Goal: Find specific page/section: Find specific page/section

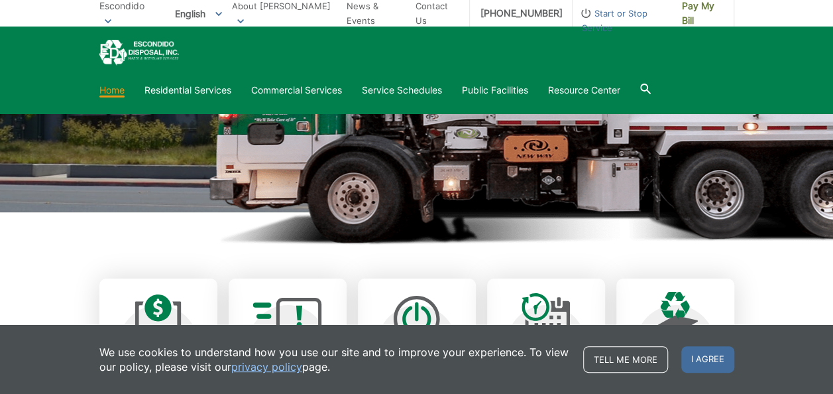
scroll to position [176, 0]
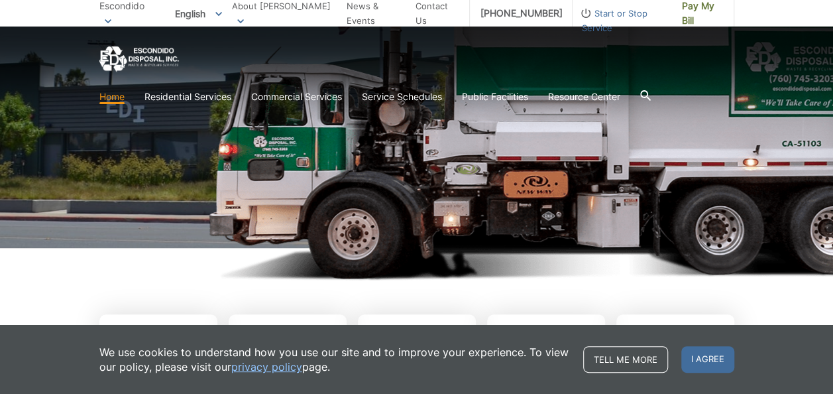
click at [98, 249] on picture at bounding box center [416, 115] width 833 height 331
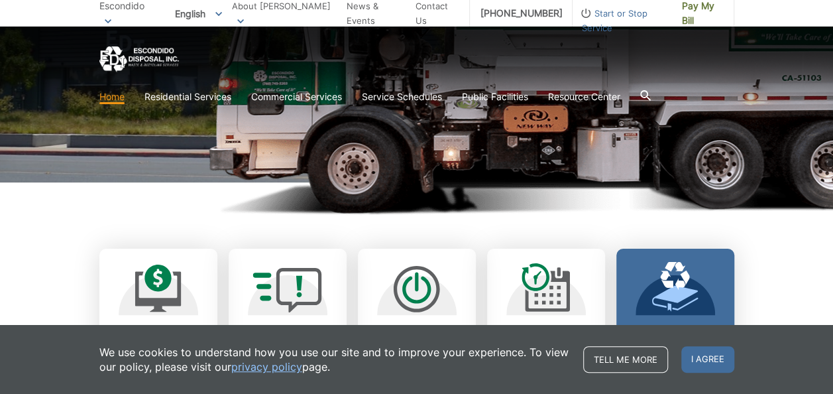
scroll to position [265, 0]
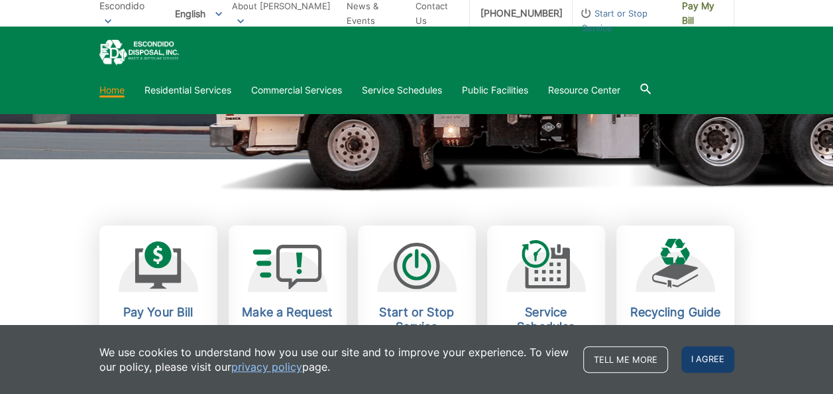
click at [715, 359] on span "I agree" at bounding box center [708, 359] width 53 height 27
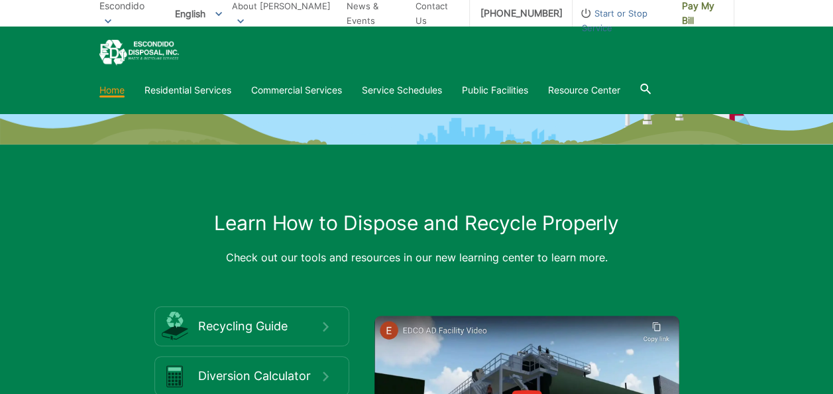
scroll to position [1856, 0]
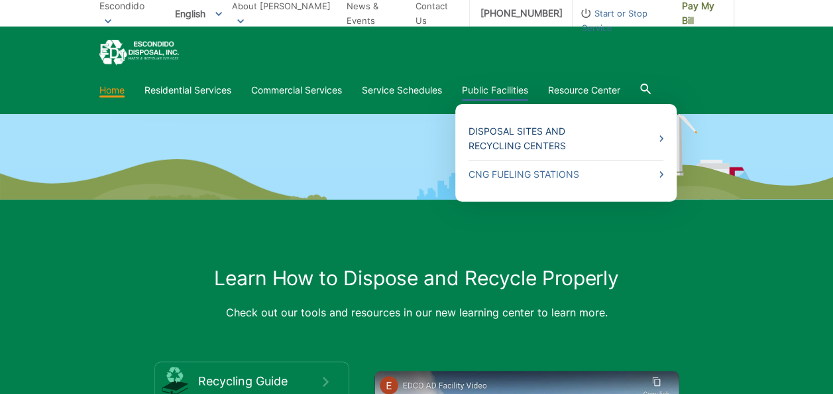
click at [504, 139] on link "Disposal Sites and Recycling Centers" at bounding box center [566, 138] width 195 height 29
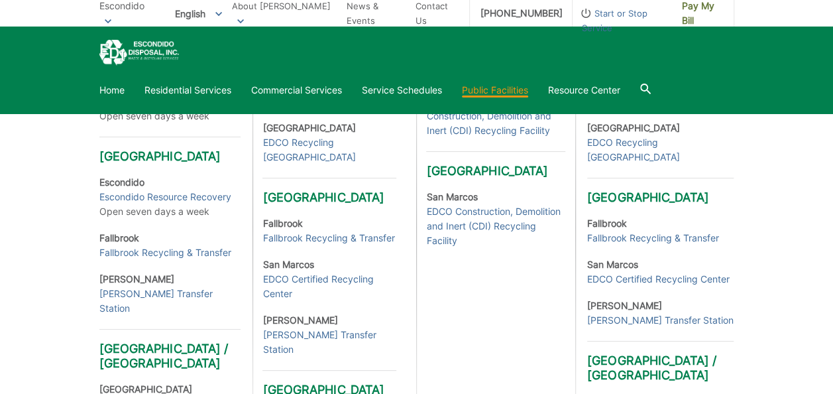
scroll to position [442, 0]
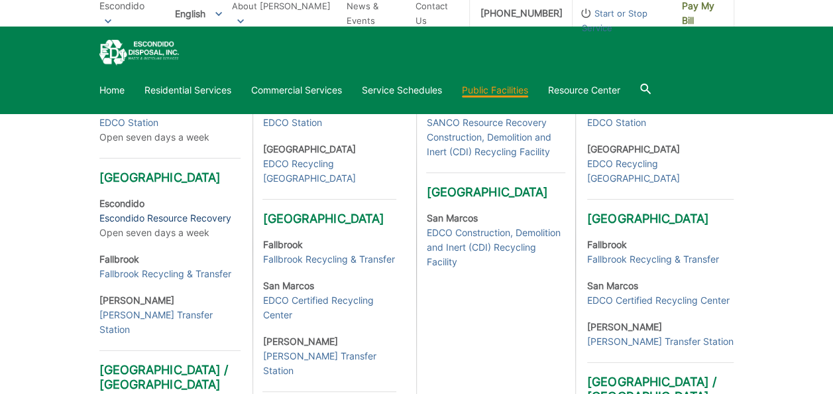
click at [169, 225] on link "Escondido Resource Recovery" at bounding box center [165, 218] width 132 height 15
